Goal: Information Seeking & Learning: Find specific fact

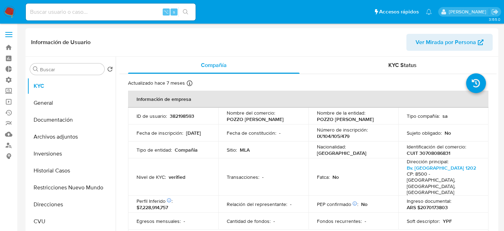
select select "10"
click at [132, 7] on input at bounding box center [111, 11] width 170 height 9
click at [132, 9] on input at bounding box center [111, 11] width 170 height 9
paste input "22719154"
type input "22719154"
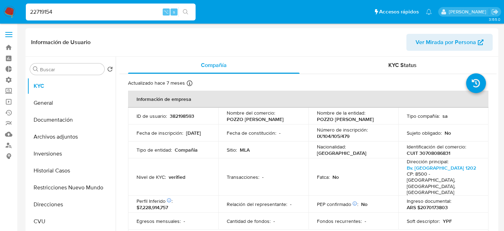
click at [8, 10] on img at bounding box center [10, 12] width 12 height 12
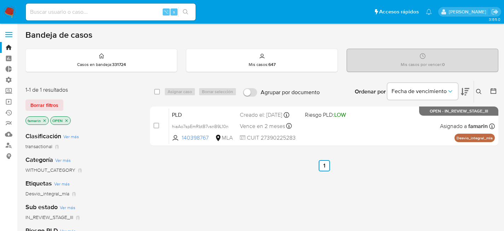
click at [110, 18] on div "⌥ s" at bounding box center [111, 12] width 170 height 17
click at [111, 12] on input at bounding box center [111, 11] width 170 height 9
paste input "22719154"
type input "22719154"
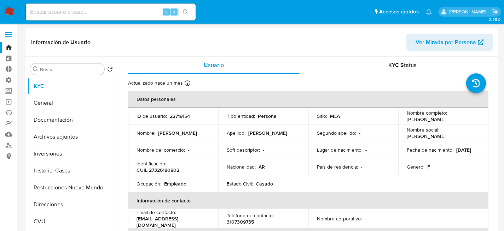
select select "10"
click at [48, 176] on button "Historial Casos" at bounding box center [68, 171] width 83 height 17
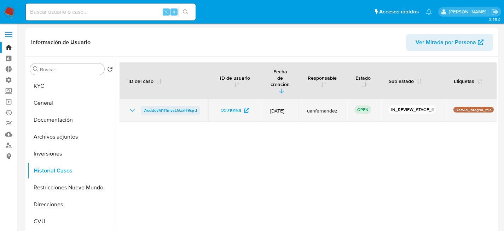
click at [170, 106] on span "7rsddcyM1f1mvsLGzxH9sjrd" at bounding box center [169, 110] width 53 height 8
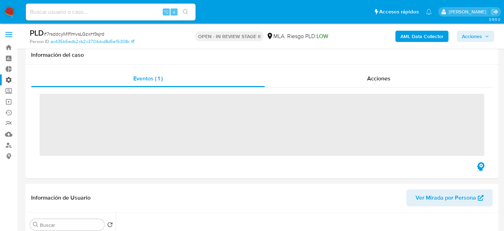
scroll to position [330, 0]
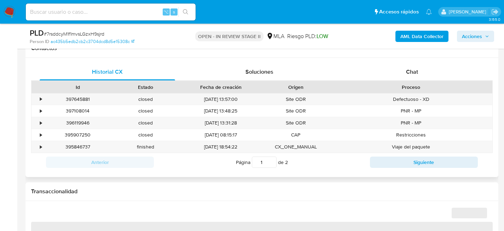
click at [400, 81] on div "Id Estado Fecha de creación Origen Proceso" at bounding box center [261, 87] width 461 height 12
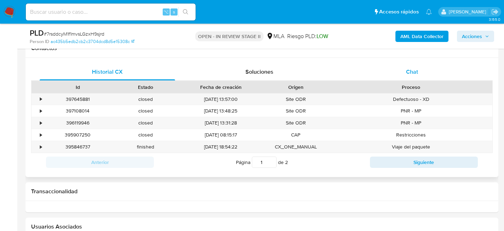
click at [402, 75] on div "Chat" at bounding box center [411, 72] width 135 height 17
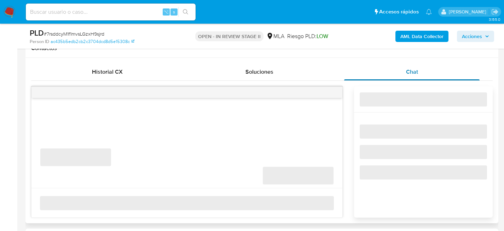
select select "10"
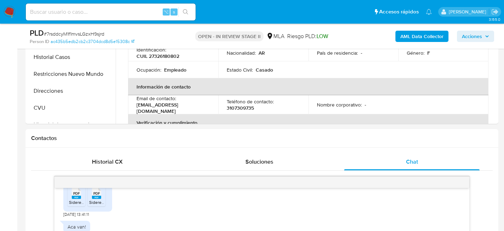
scroll to position [290, 0]
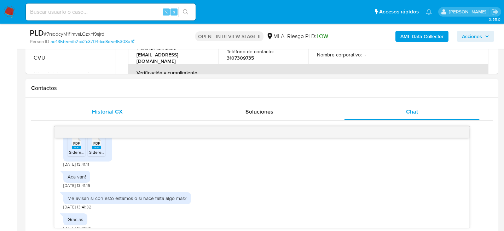
click at [84, 109] on div "Historial CX" at bounding box center [107, 112] width 135 height 17
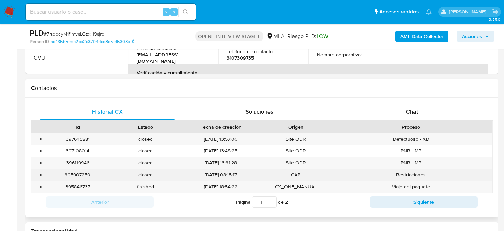
click at [82, 173] on div "395907250" at bounding box center [78, 175] width 68 height 12
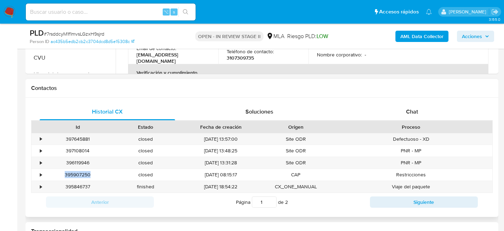
copy div "395907250"
click at [405, 211] on div "Anterior Página 1 de 2 Siguiente" at bounding box center [261, 202] width 461 height 18
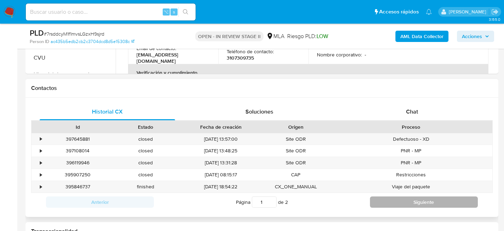
click at [408, 204] on button "Siguiente" at bounding box center [424, 202] width 108 height 11
type input "2"
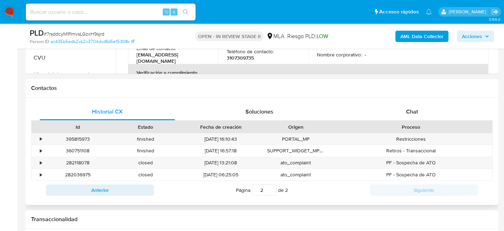
click at [281, 97] on div "Contactos" at bounding box center [261, 88] width 472 height 19
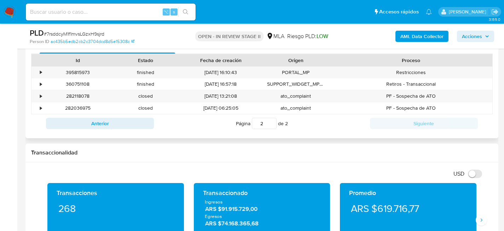
scroll to position [354, 0]
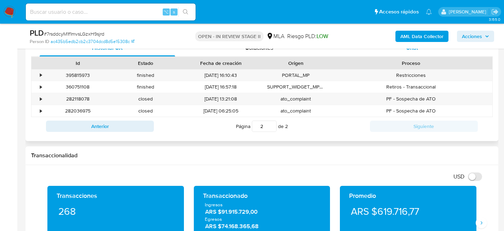
click at [408, 51] on span "Chat" at bounding box center [412, 48] width 12 height 8
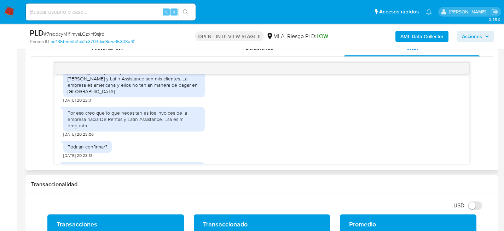
scroll to position [1751, 0]
